Goal: Information Seeking & Learning: Learn about a topic

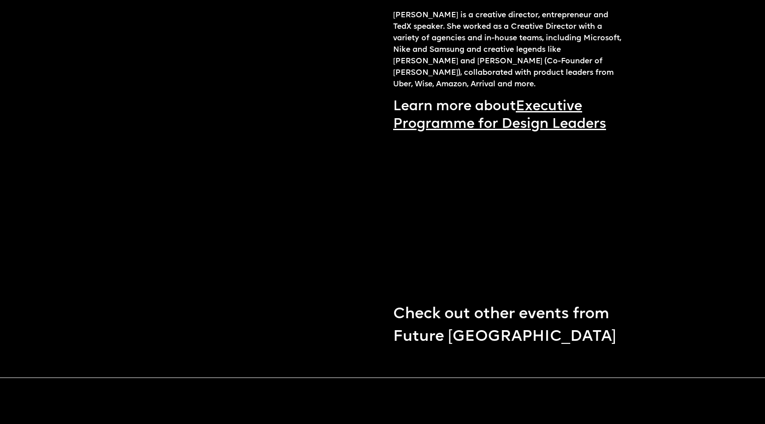
scroll to position [1360, 0]
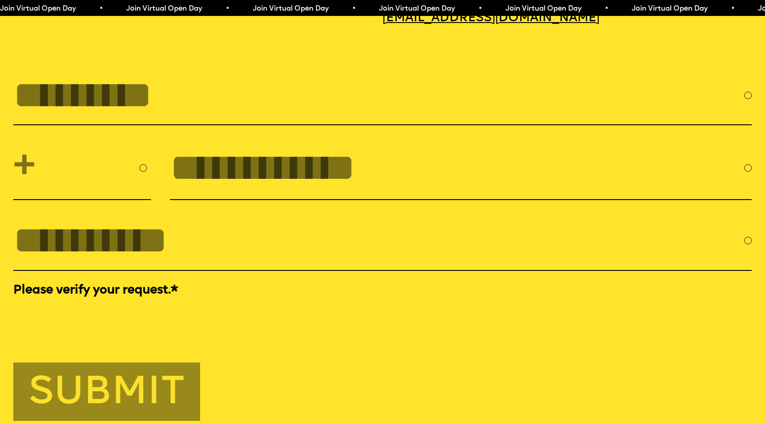
scroll to position [3505, 0]
